Goal: Communication & Community: Share content

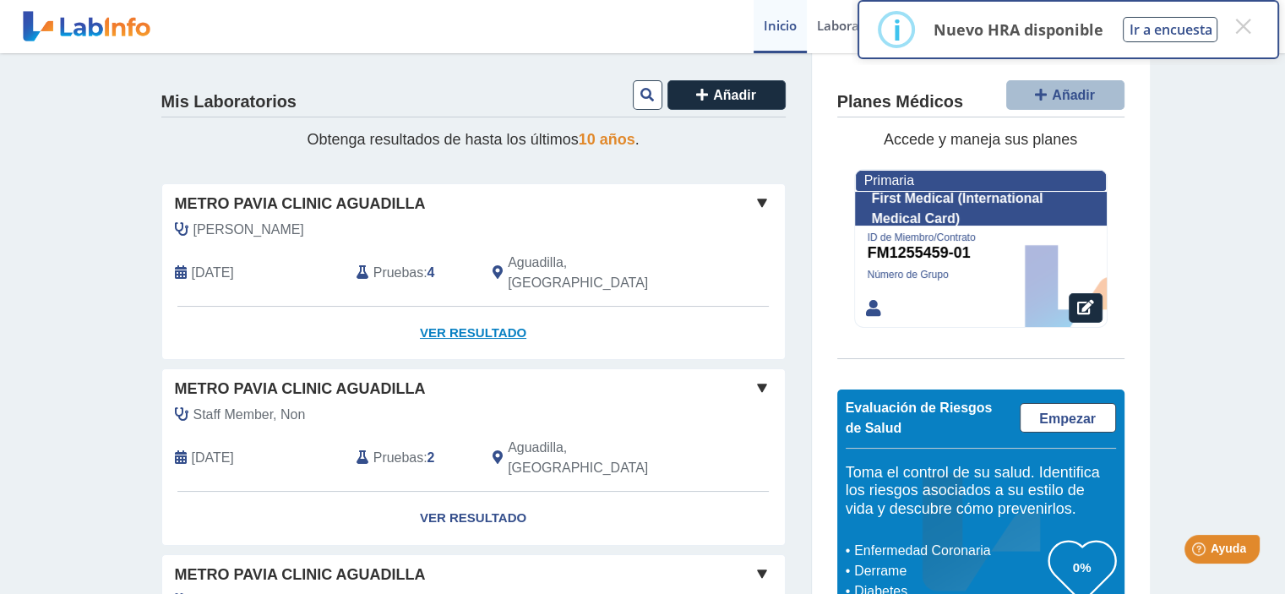
click at [450, 311] on link "Ver Resultado" at bounding box center [473, 333] width 623 height 53
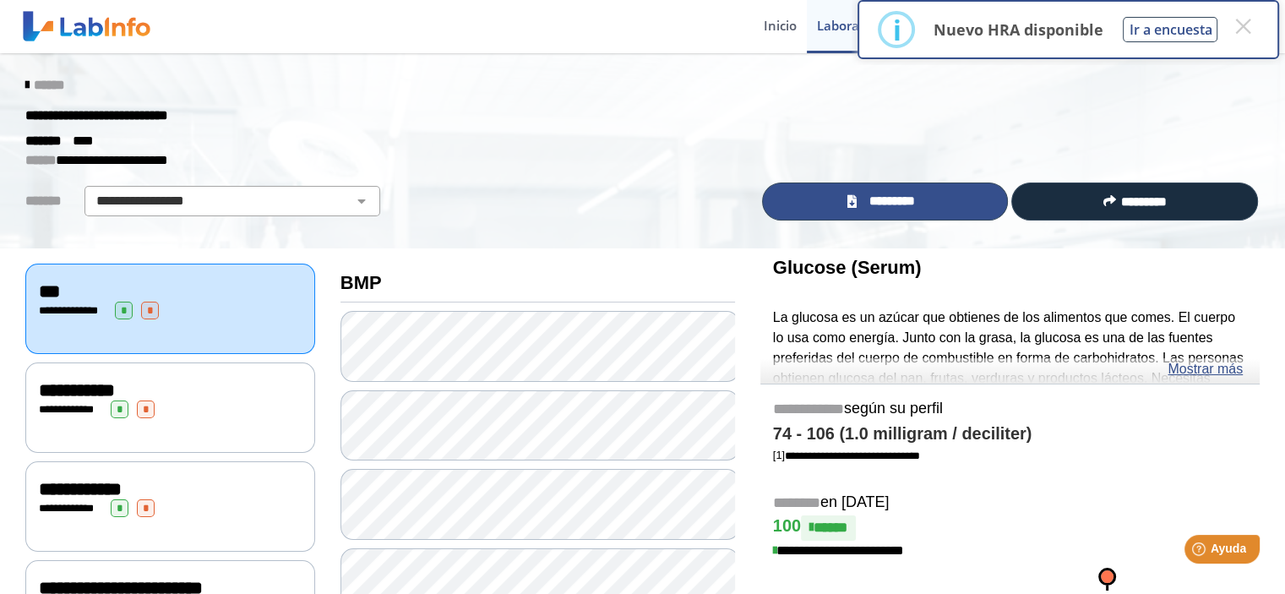
click at [835, 199] on link "*********" at bounding box center [885, 202] width 247 height 38
click at [862, 200] on span "*********" at bounding box center [892, 201] width 62 height 19
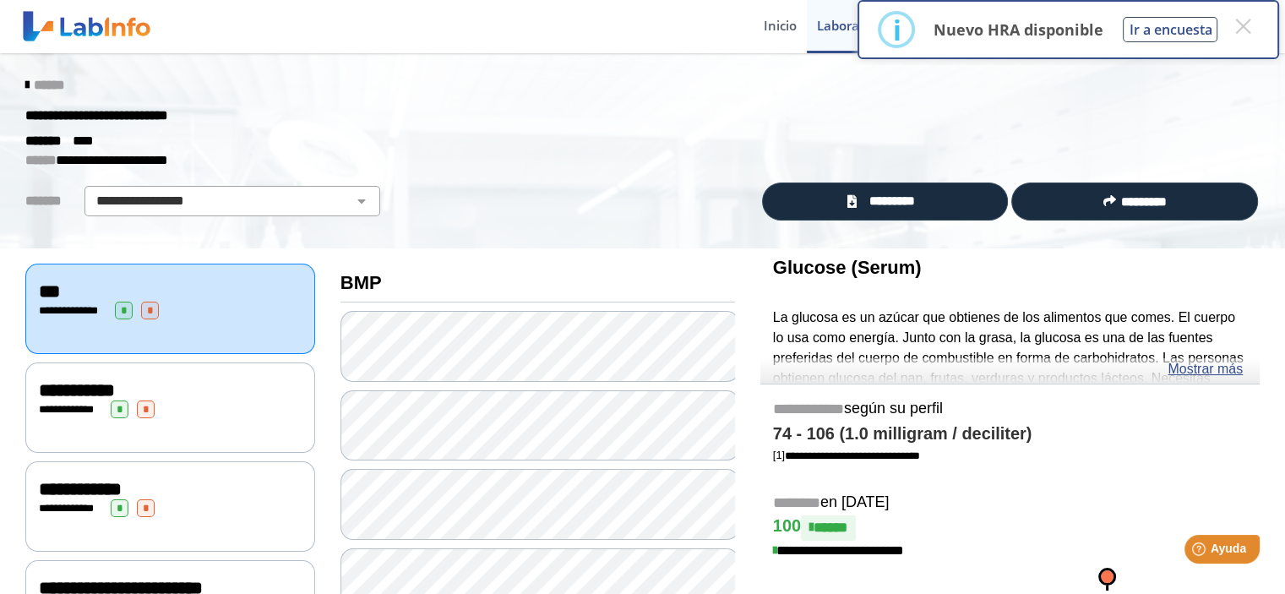
click at [646, 101] on div "**********" at bounding box center [643, 116] width 1260 height 30
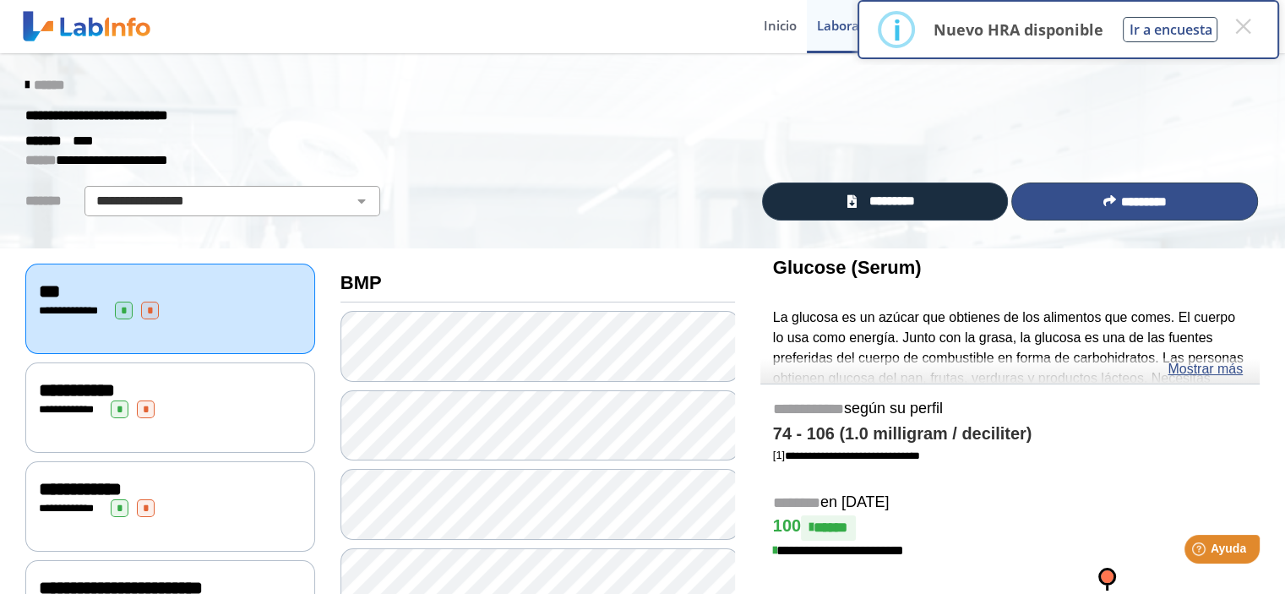
click at [1132, 197] on span "*********" at bounding box center [1144, 201] width 46 height 13
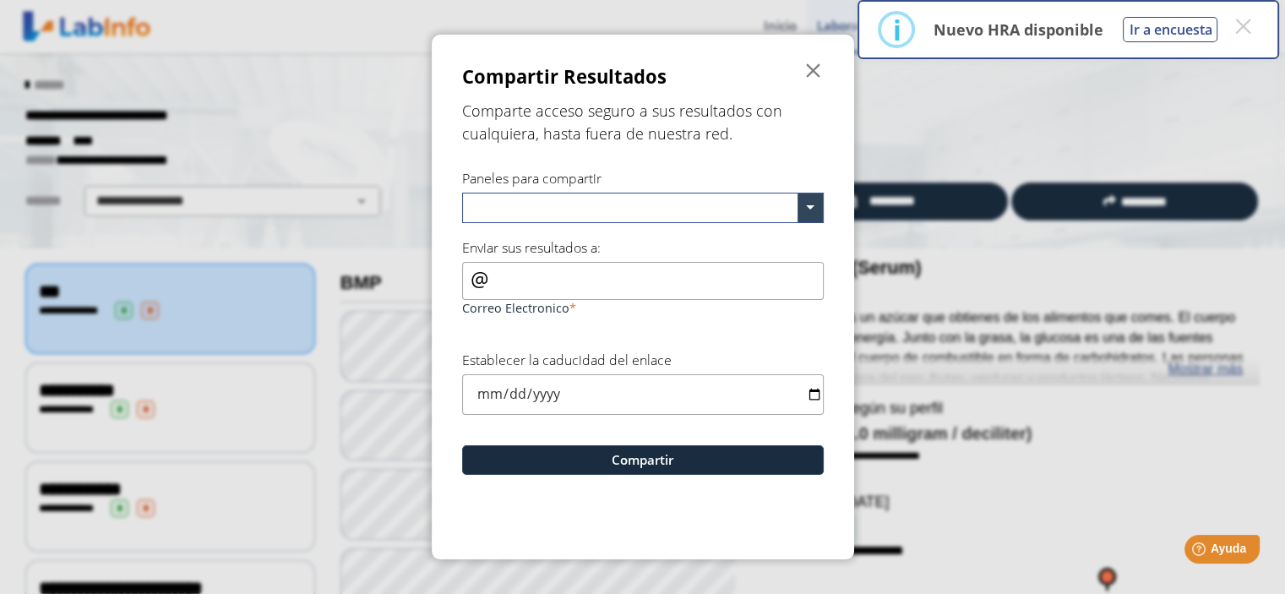
click at [530, 201] on input "text" at bounding box center [633, 210] width 329 height 25
click at [818, 212] on span at bounding box center [810, 207] width 25 height 29
click at [570, 276] on input "Correo Electronico" at bounding box center [643, 281] width 362 height 38
click at [469, 275] on input "Correo Electronico" at bounding box center [643, 281] width 362 height 38
click at [469, 279] on input "Correo Electronico" at bounding box center [643, 281] width 362 height 38
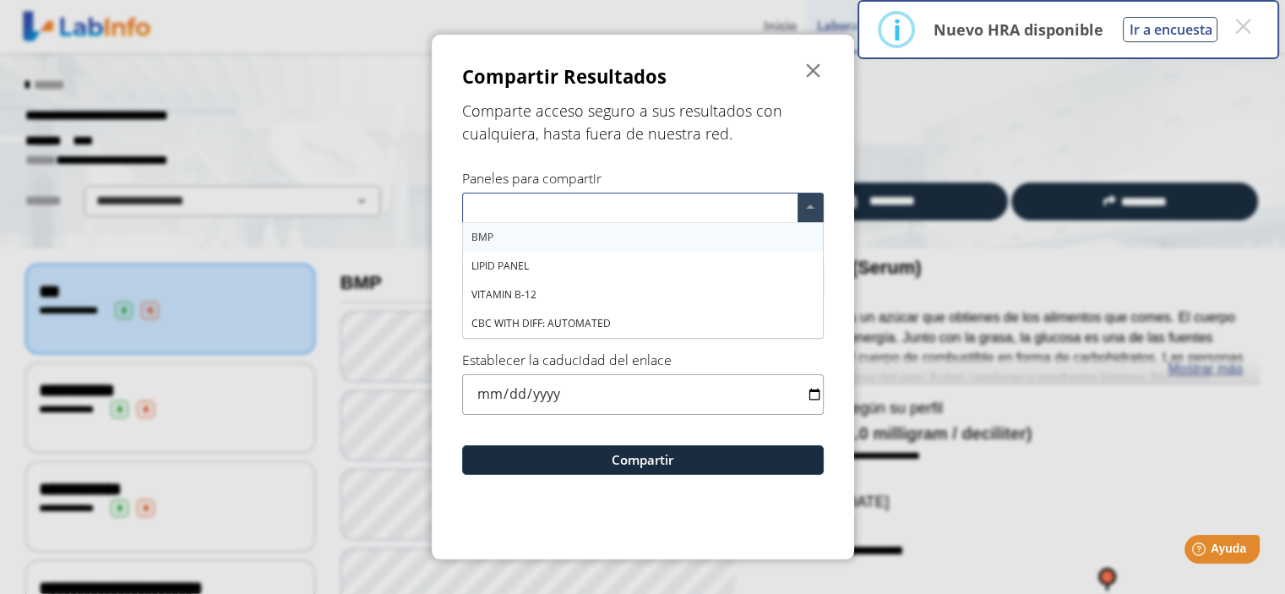
click at [653, 207] on input "text" at bounding box center [633, 210] width 329 height 25
click at [774, 391] on input "date" at bounding box center [643, 394] width 362 height 40
click at [776, 141] on h5 "Comparte acceso seguro a sus resultados con cualquiera, hasta fuera de nuestra …" at bounding box center [643, 123] width 362 height 46
click at [811, 208] on span at bounding box center [810, 207] width 25 height 29
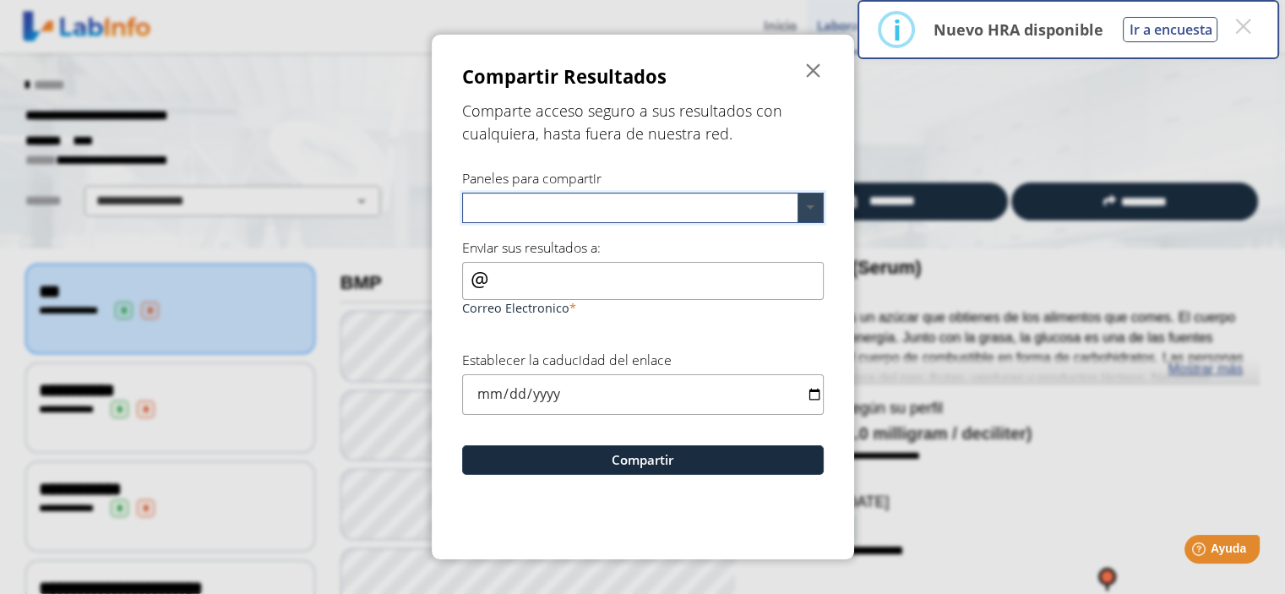
click at [811, 208] on span at bounding box center [810, 207] width 25 height 29
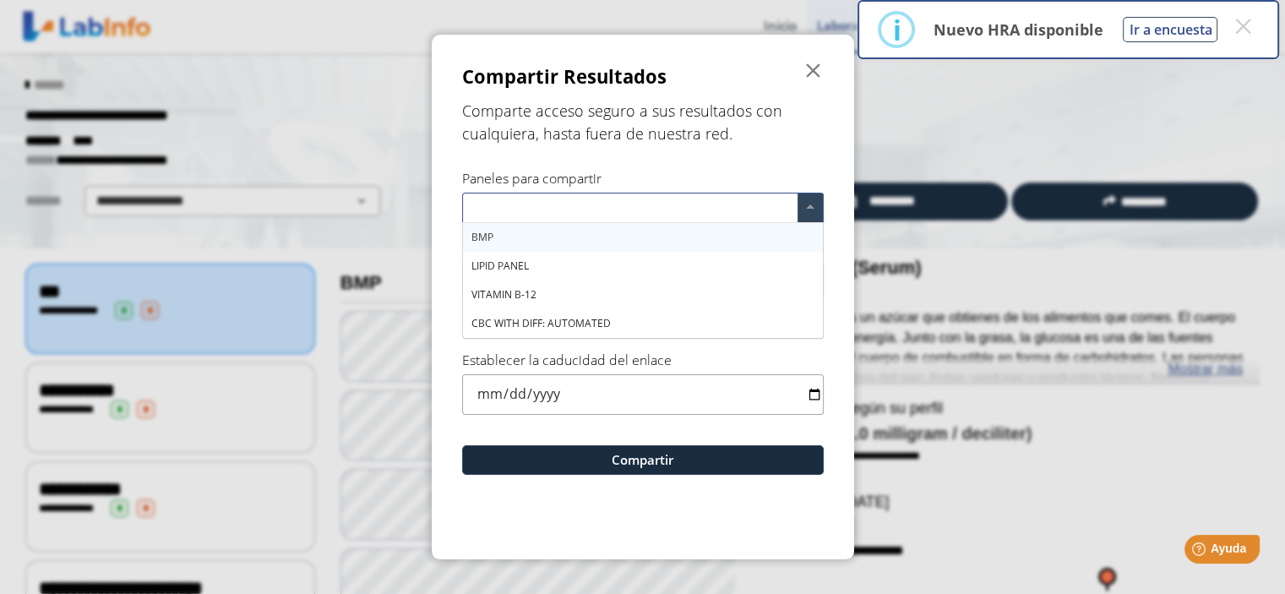
click at [602, 239] on div "BMP" at bounding box center [643, 237] width 360 height 29
click at [588, 276] on div "LIPID PANEL" at bounding box center [643, 266] width 360 height 29
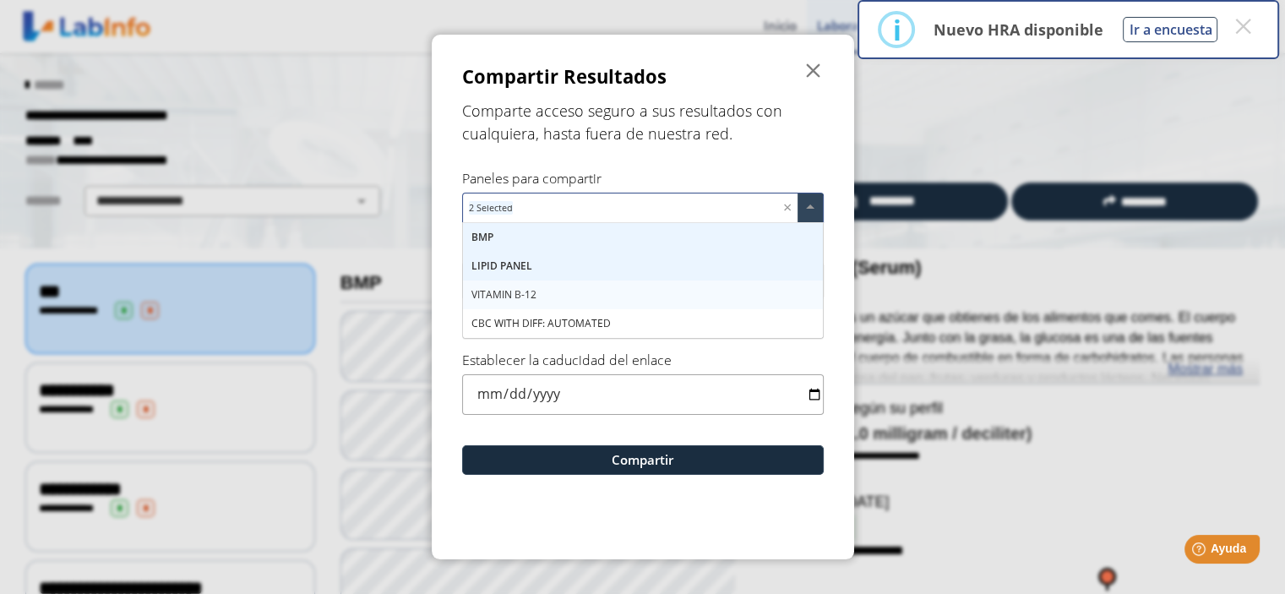
click at [588, 286] on div "VITAMIN B-12" at bounding box center [643, 295] width 360 height 29
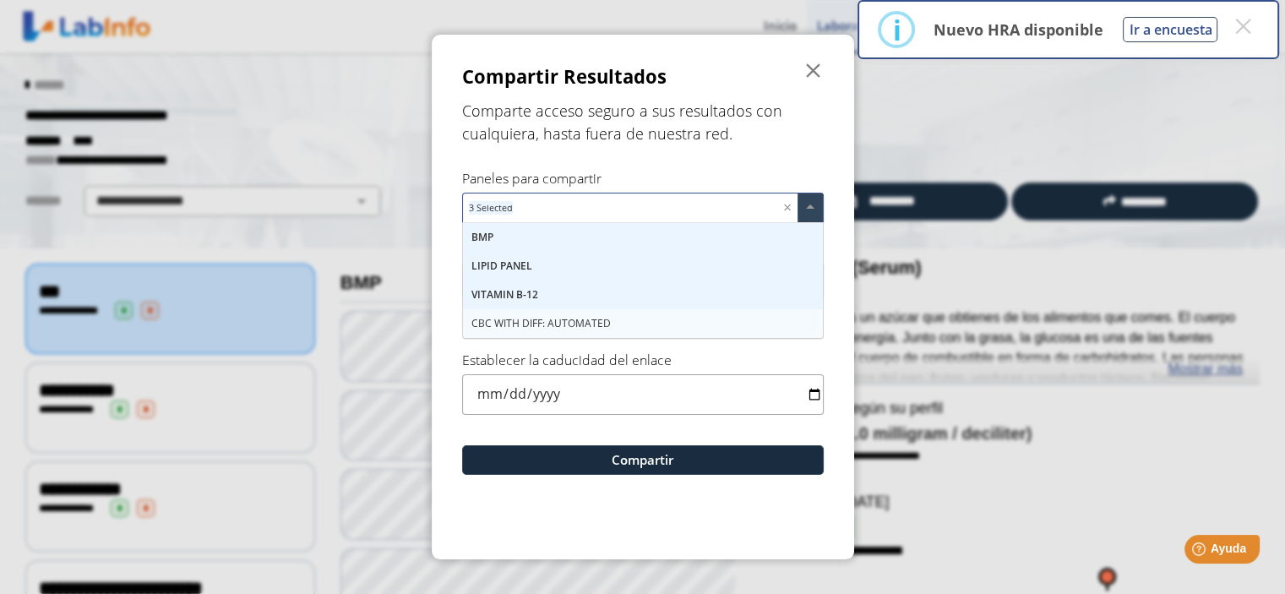
click at [591, 320] on span "CBC WITH DIFF: AUTOMATED" at bounding box center [540, 323] width 139 height 14
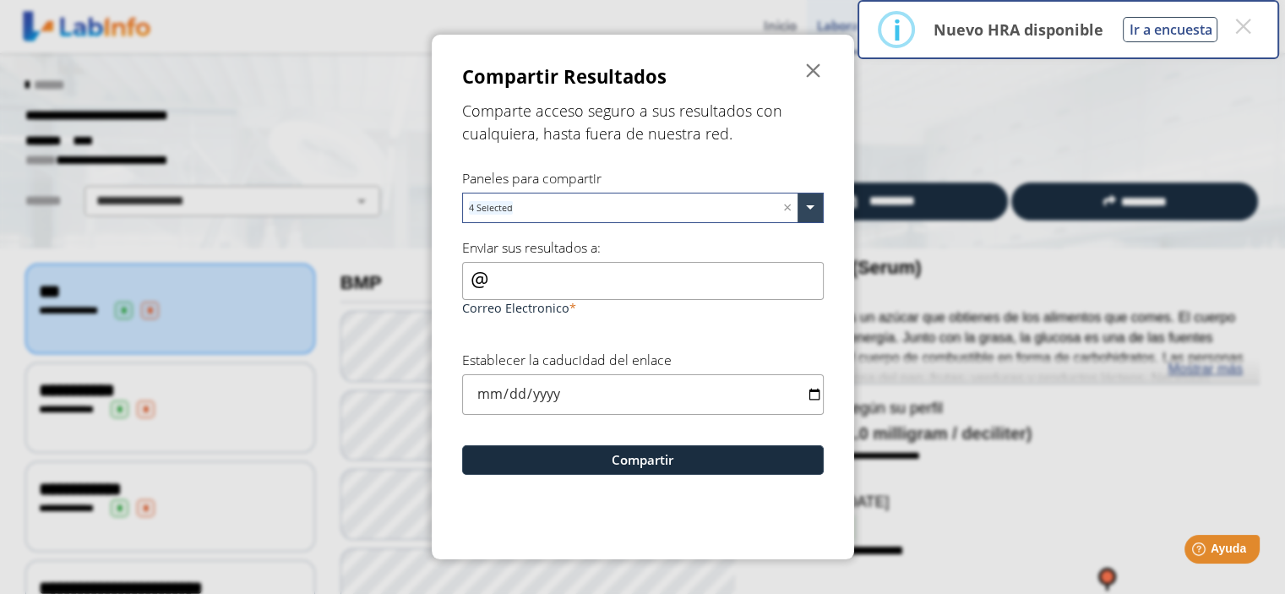
click at [476, 388] on input "date" at bounding box center [643, 394] width 362 height 40
click at [466, 277] on input "Correo Electronico" at bounding box center [643, 281] width 362 height 38
click at [468, 278] on input "Correo Electronico" at bounding box center [643, 281] width 362 height 38
click at [497, 281] on input "Correo Electronico" at bounding box center [643, 281] width 362 height 38
click at [466, 274] on input "Correo Electronico" at bounding box center [643, 281] width 362 height 38
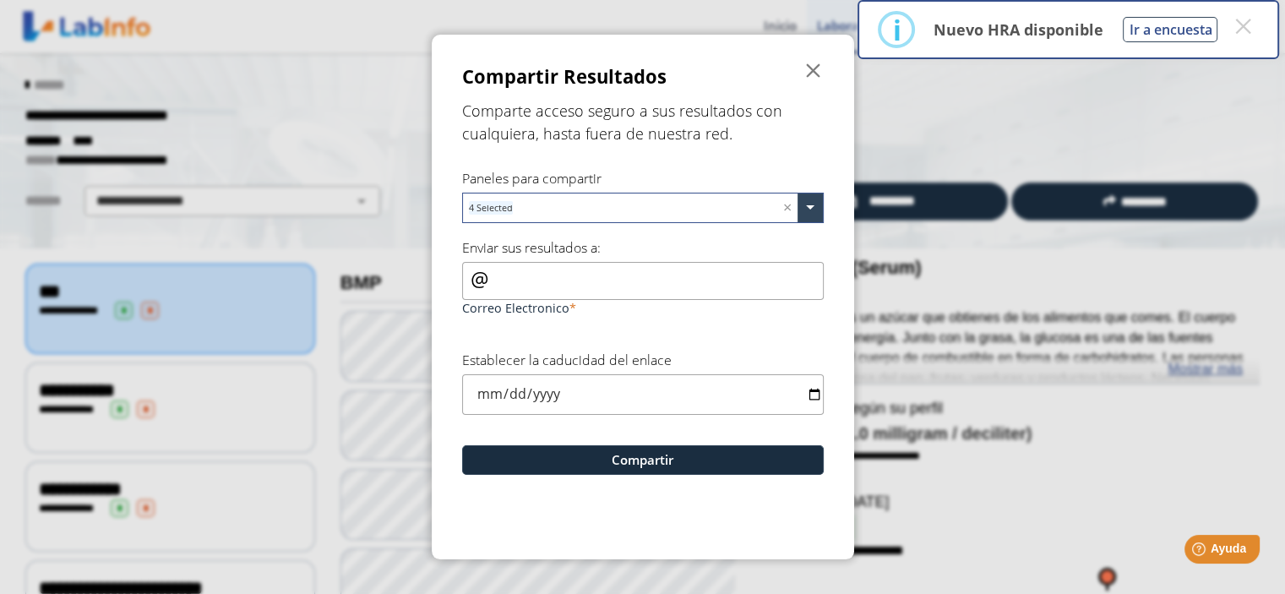
click at [467, 275] on input "Correo Electronico" at bounding box center [643, 281] width 362 height 38
type input "g"
click at [553, 393] on input "date" at bounding box center [643, 394] width 362 height 40
click at [814, 393] on input "date" at bounding box center [643, 394] width 362 height 40
type input "[DATE]"
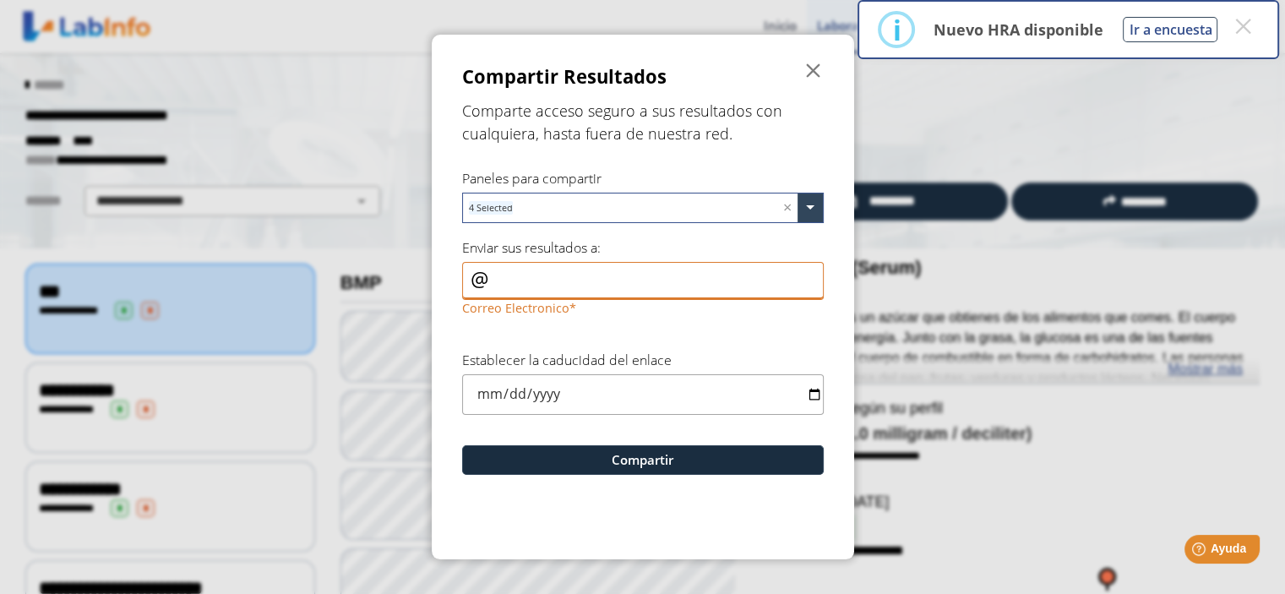
click at [528, 276] on input "Correo Electronico" at bounding box center [643, 281] width 362 height 38
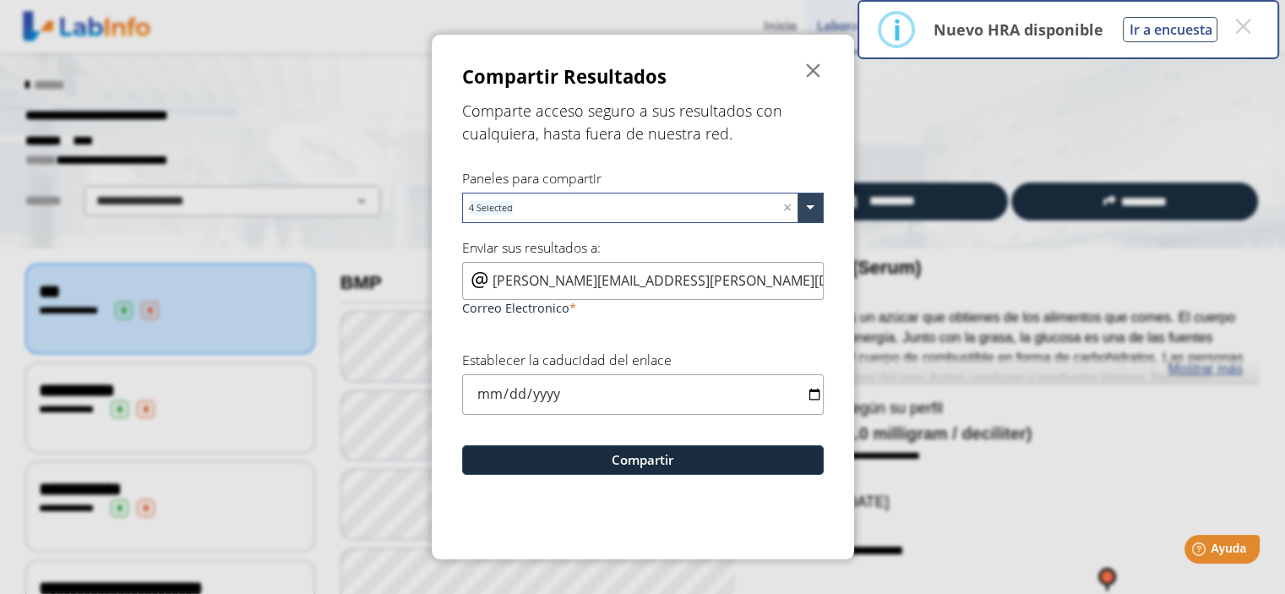
drag, startPoint x: 548, startPoint y: 300, endPoint x: 585, endPoint y: 327, distance: 45.3
click at [585, 327] on form "Compartir Resultados  Comparte acceso seguro a sus resultados con cualquiera, …" at bounding box center [643, 297] width 422 height 524
click at [649, 276] on input "[PERSON_NAME][EMAIL_ADDRESS][PERSON_NAME][DOMAIN_NAME]" at bounding box center [643, 281] width 362 height 38
type input "[PERSON_NAME][EMAIL_ADDRESS][PERSON_NAME][DOMAIN_NAME]"
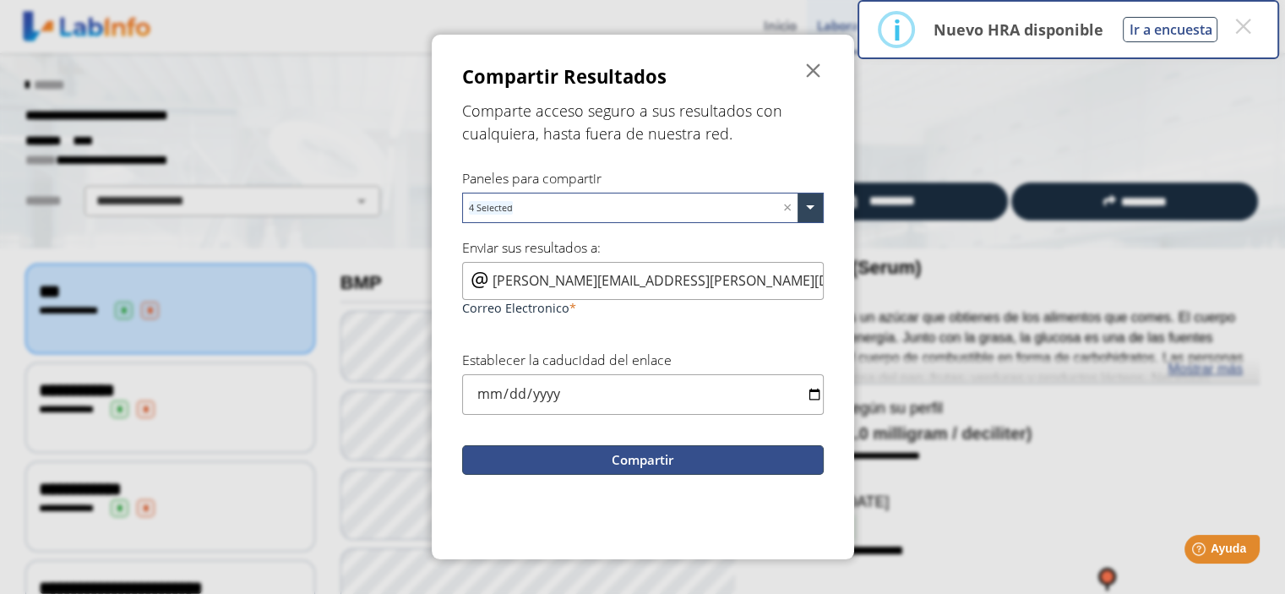
click at [656, 457] on button "Compartir" at bounding box center [643, 460] width 362 height 30
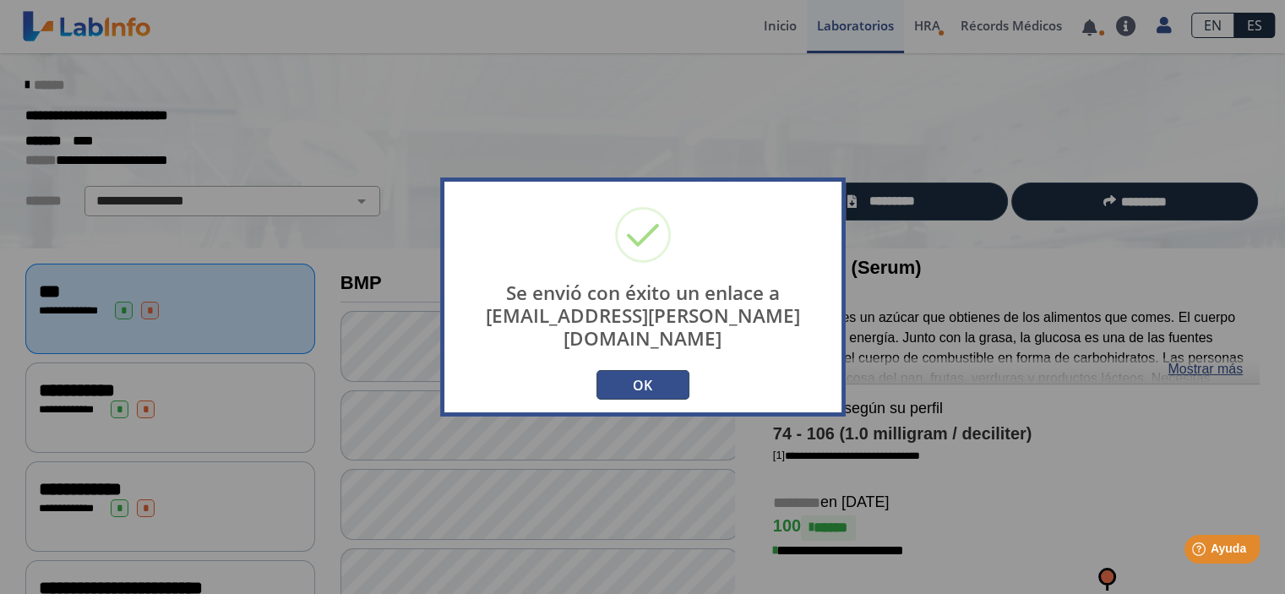
click at [615, 370] on button "OK" at bounding box center [643, 385] width 93 height 30
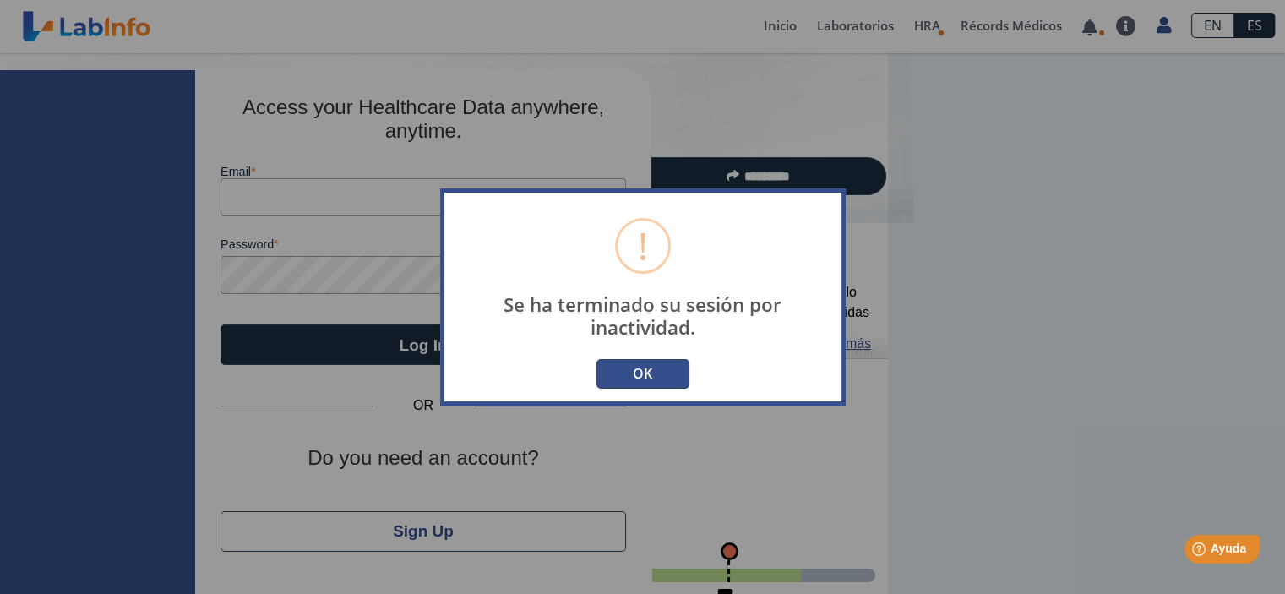
type input "[PERSON_NAME][EMAIL_ADDRESS][PERSON_NAME][DOMAIN_NAME]"
